Goal: Information Seeking & Learning: Find specific fact

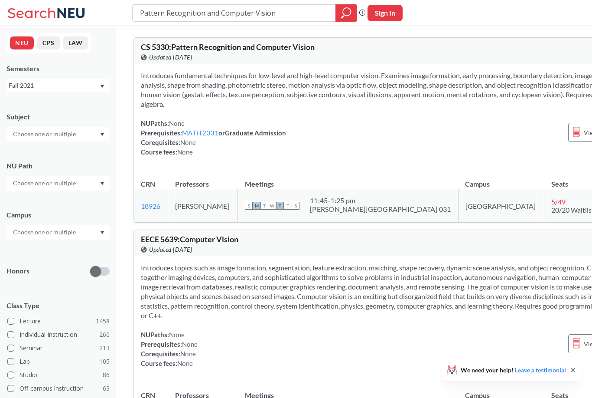
click at [280, 19] on input "Pattern Recognition and Computer Vision" at bounding box center [234, 13] width 190 height 15
click at [278, 11] on input "Pattern Recognition and Computer Vision" at bounding box center [234, 13] width 190 height 15
click at [268, 17] on input "Pattern Recognition and Computer Vision" at bounding box center [234, 13] width 190 height 15
click at [267, 17] on input "Pattern Recognition and Computer Vision" at bounding box center [234, 13] width 190 height 15
click at [179, 14] on input "EECE 5680. Electric Drives" at bounding box center [234, 13] width 190 height 15
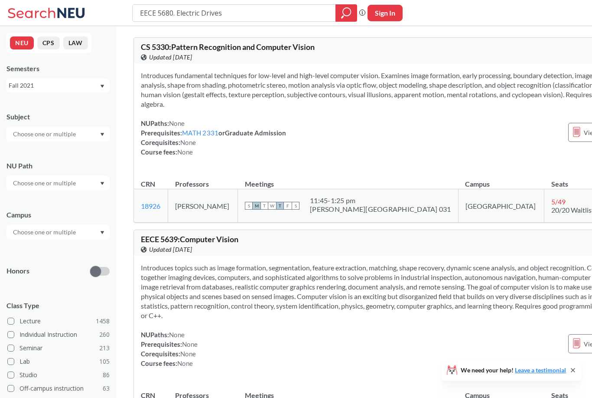
type input "EECE 5680 Electric Drives"
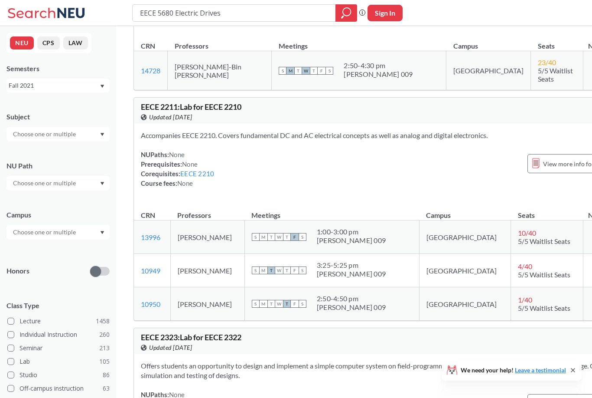
scroll to position [103, 0]
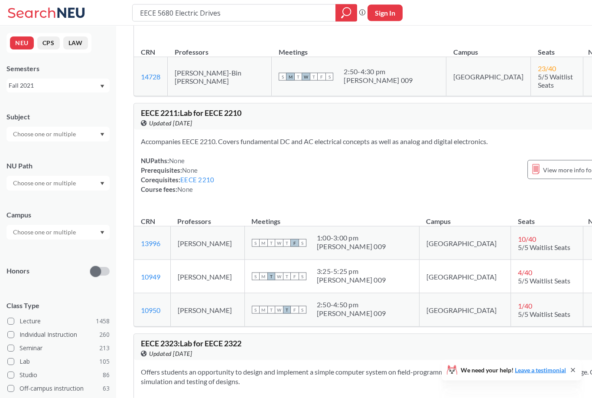
click at [294, 15] on input "EECE 5680 Electric Drives" at bounding box center [234, 13] width 190 height 15
type input "EECE 5680"
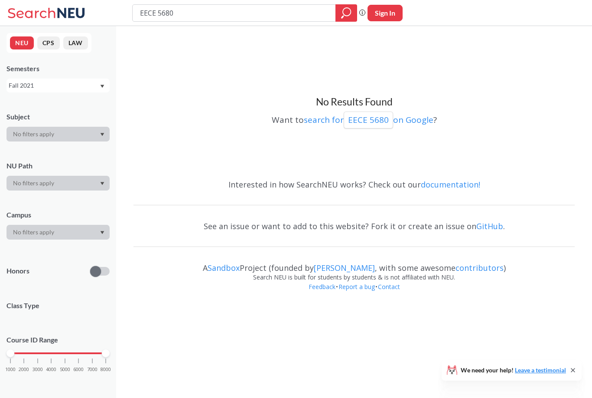
click at [272, 12] on input "EECE 5680" at bounding box center [234, 13] width 190 height 15
click at [168, 15] on input "EECE 5680" at bounding box center [234, 13] width 190 height 15
click at [168, 14] on input "EECE 5680" at bounding box center [234, 13] width 190 height 15
click at [178, 11] on input "EECE 5680. Electric Drives" at bounding box center [234, 13] width 190 height 15
click at [177, 11] on input "EECE 5680. Electric Drives" at bounding box center [234, 13] width 190 height 15
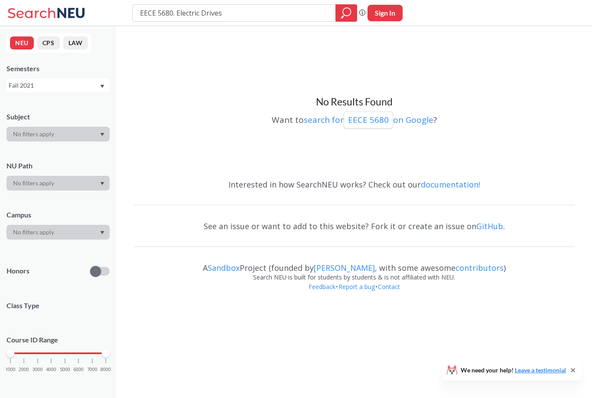
type input "Electric Drives"
click at [342, 15] on icon "magnifying glass" at bounding box center [346, 13] width 10 height 12
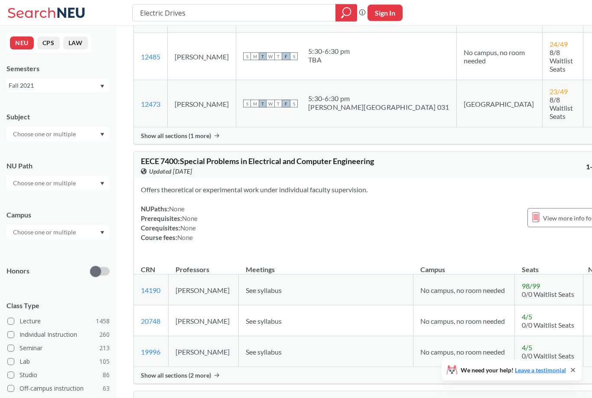
scroll to position [765, 0]
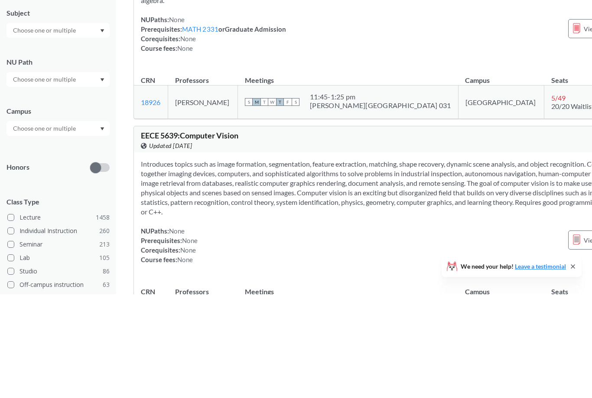
type input "Pattern Recognition and Computer Vision"
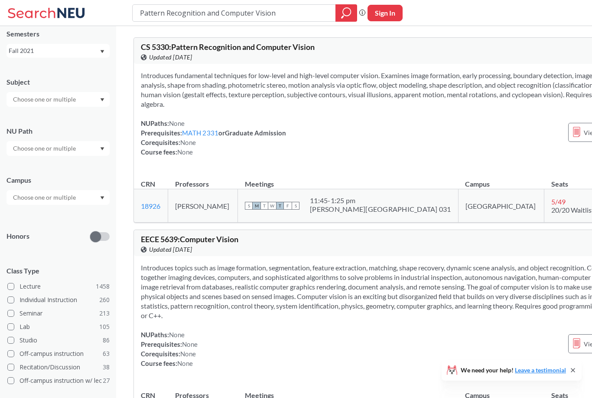
scroll to position [43, 0]
